Goal: Transaction & Acquisition: Subscribe to service/newsletter

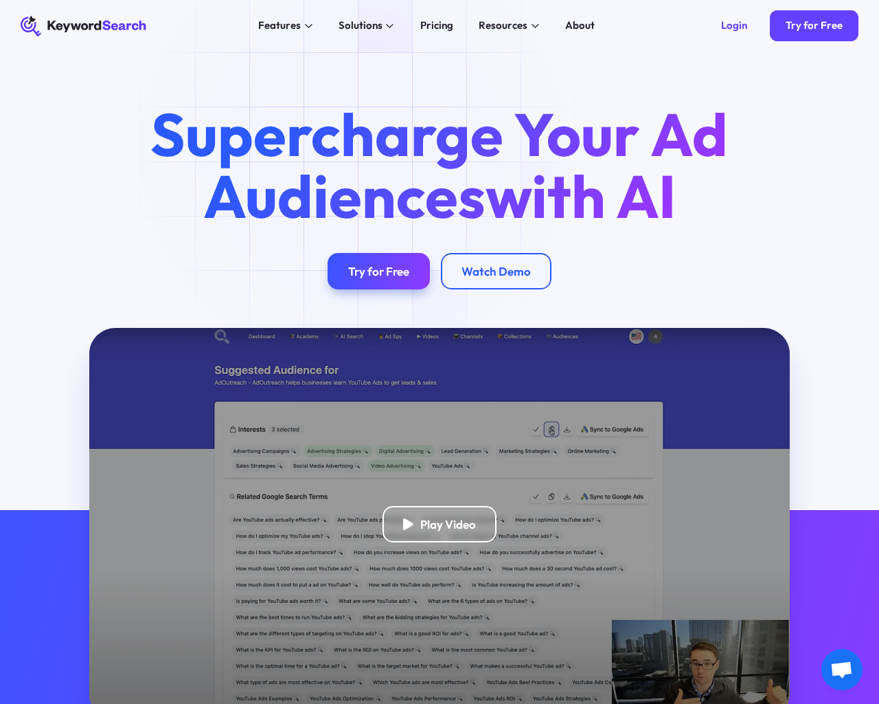
click at [147, 703] on html "KeywordSearch Features AI Audience Builder Supercharge your Google and YouTube …" at bounding box center [439, 352] width 879 height 704
click at [93, 703] on html "KeywordSearch Features AI Audience Builder Supercharge your Google and YouTube …" at bounding box center [439, 352] width 879 height 704
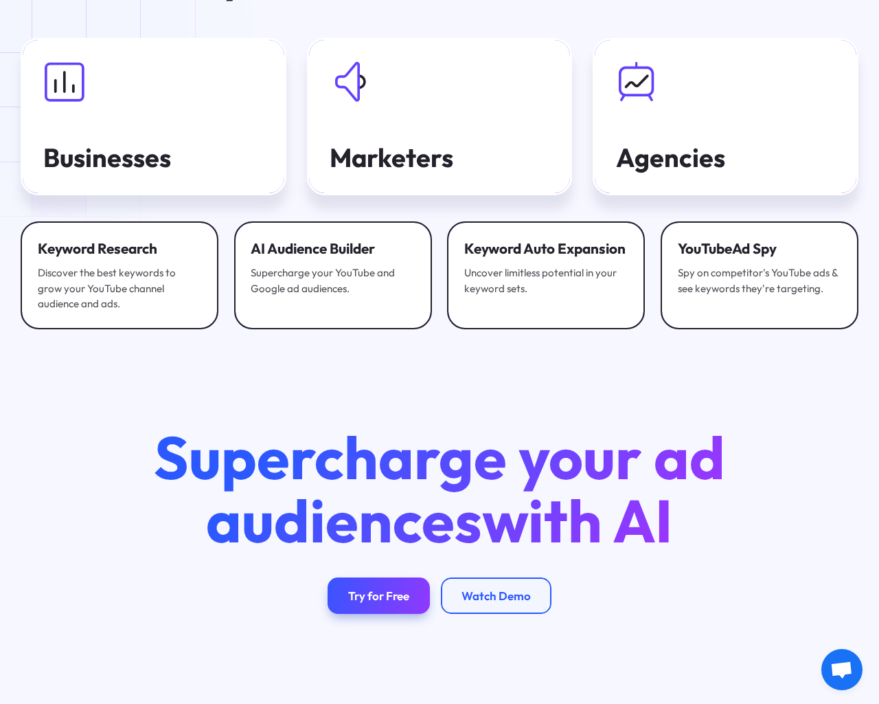
scroll to position [4386, 0]
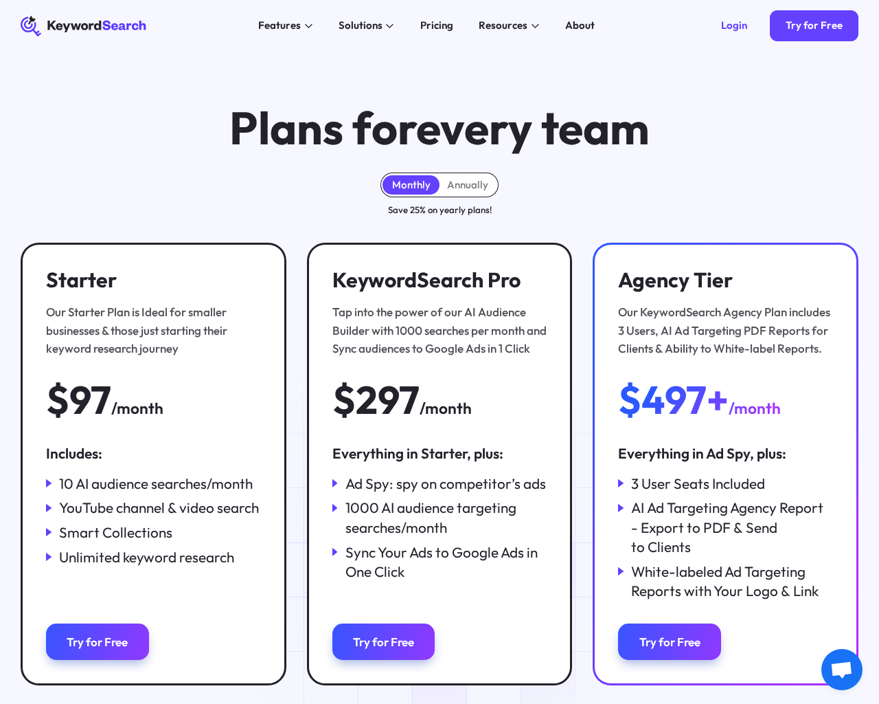
click at [167, 703] on html "KeywordSearch Features AI Audience Builder Supercharge your Google and YouTube …" at bounding box center [439, 352] width 879 height 704
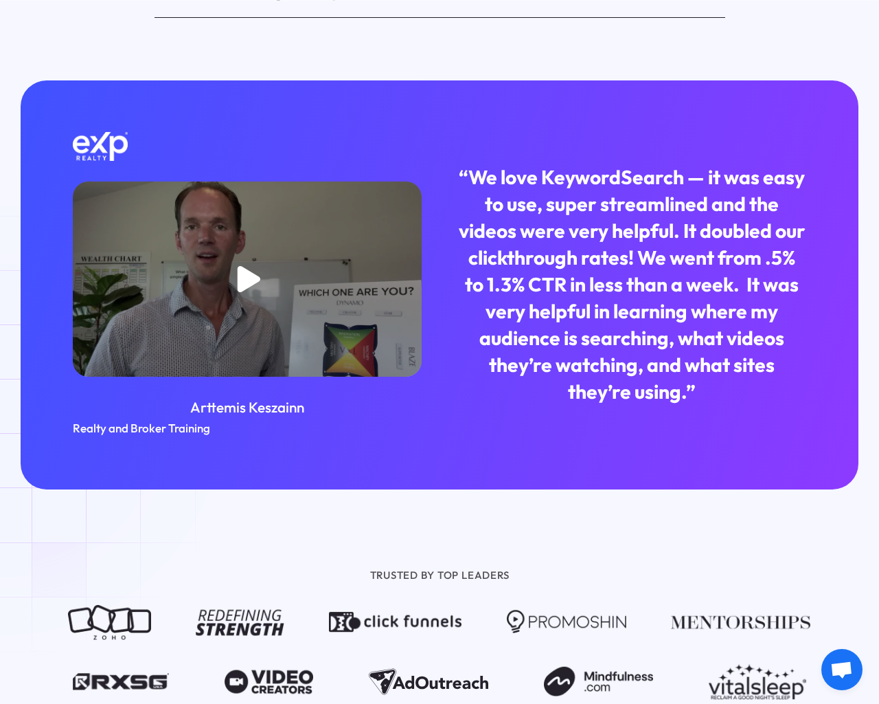
scroll to position [1356, 0]
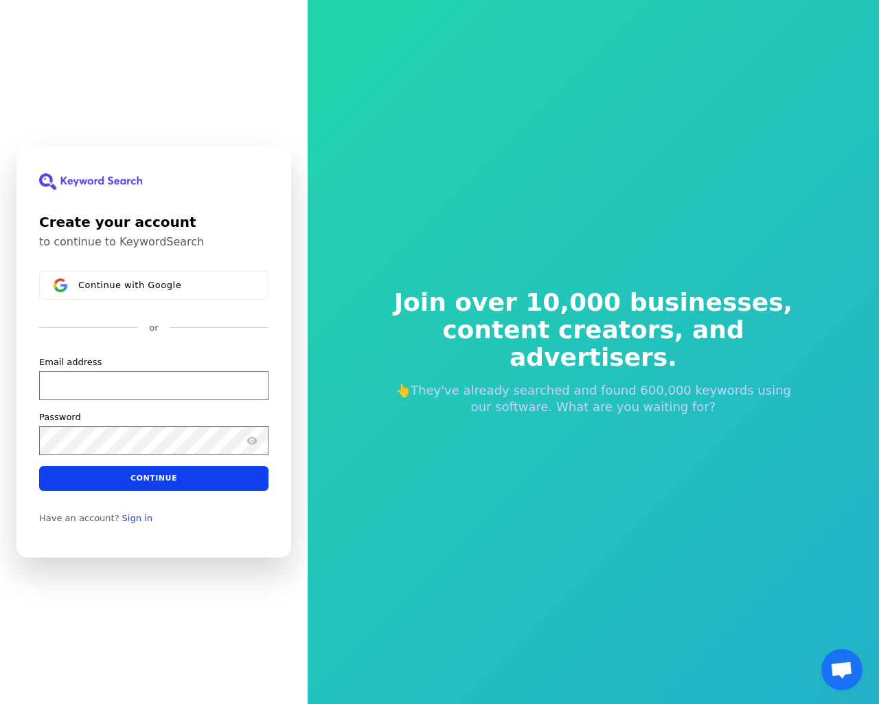
scroll to position [16, 0]
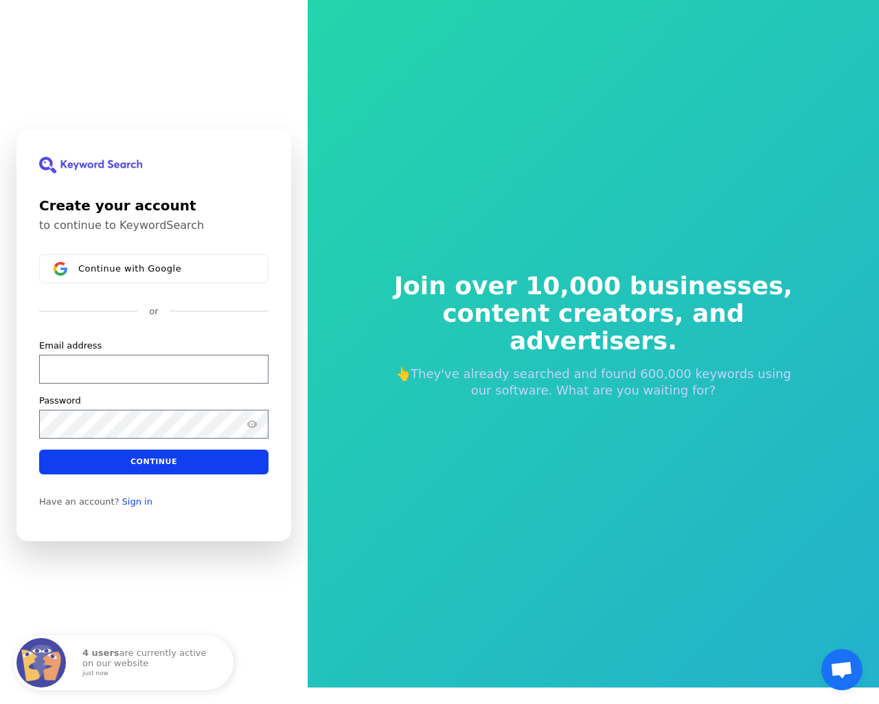
scroll to position [16, 0]
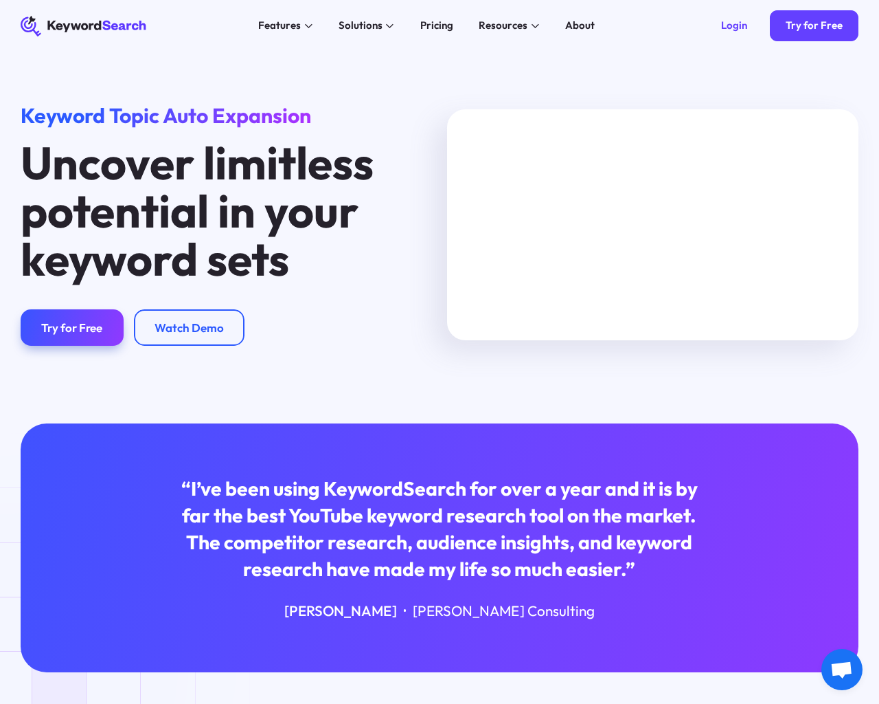
click at [100, 703] on html "KeywordSearch Features AI Audience Builder Supercharge your Google and YouTube …" at bounding box center [439, 352] width 879 height 704
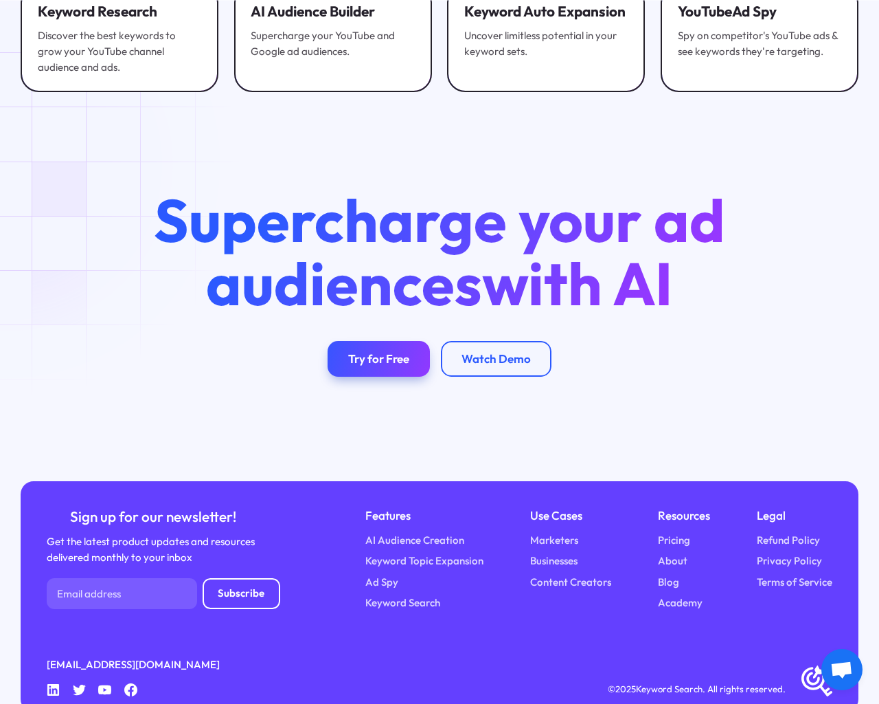
scroll to position [2777, 0]
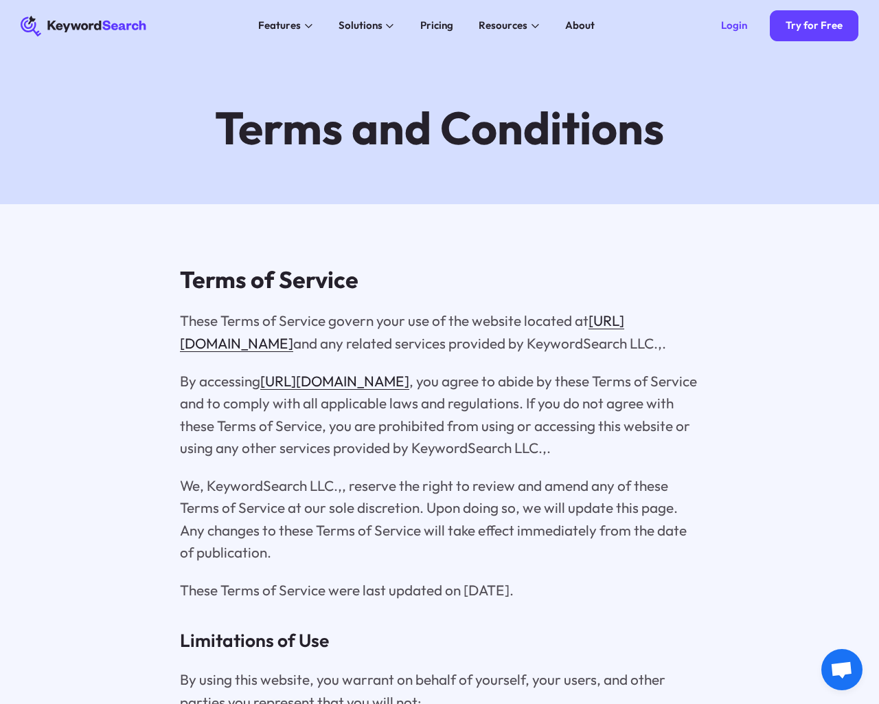
click at [119, 703] on html "KeywordSearch Features AI Audience Builder Supercharge your Google and YouTube …" at bounding box center [439, 352] width 879 height 704
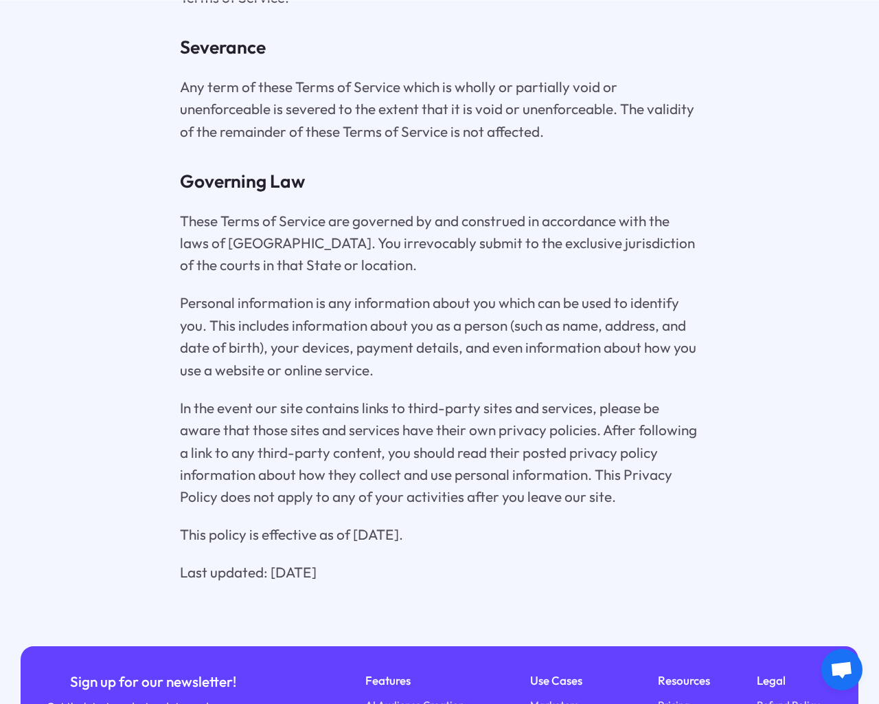
scroll to position [2620, 0]
